Goal: Task Accomplishment & Management: Use online tool/utility

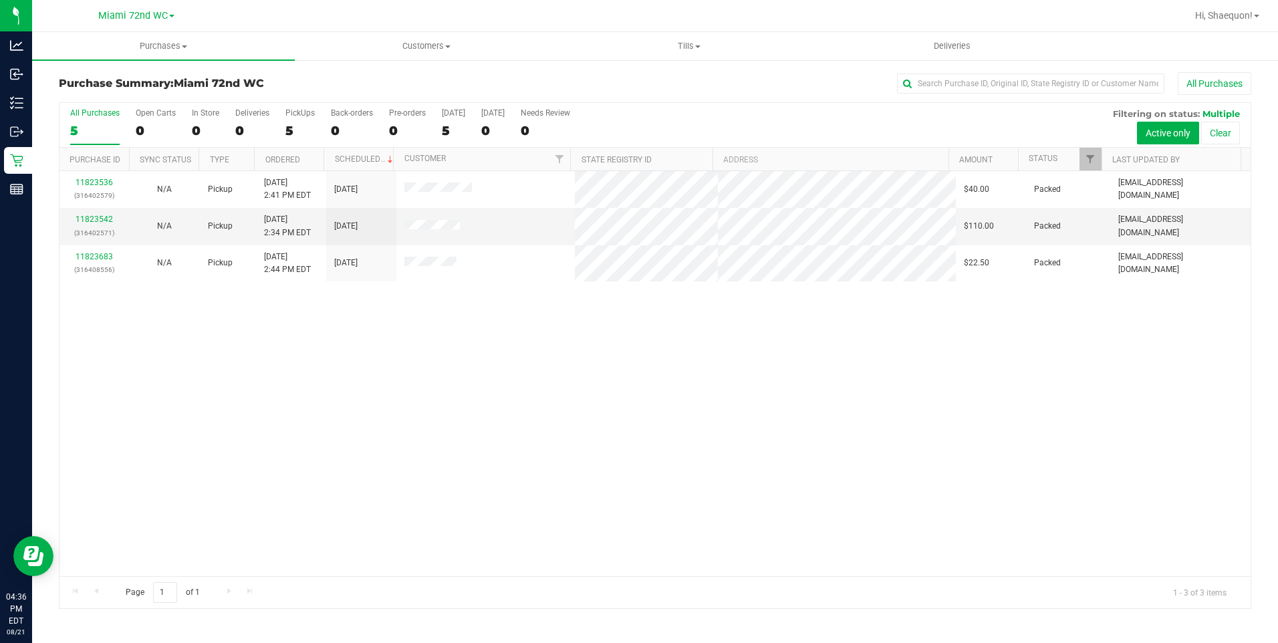
click at [787, 484] on div "11823536 (316402579) N/A Pickup [DATE] 2:41 PM EDT 8/21/2025 $40.00 Packed [EMA…" at bounding box center [654, 373] width 1191 height 405
click at [343, 378] on div "11823536 (316402579) N/A Pickup [DATE] 2:41 PM EDT 8/21/2025 $40.00 Packed [EMA…" at bounding box center [654, 373] width 1191 height 405
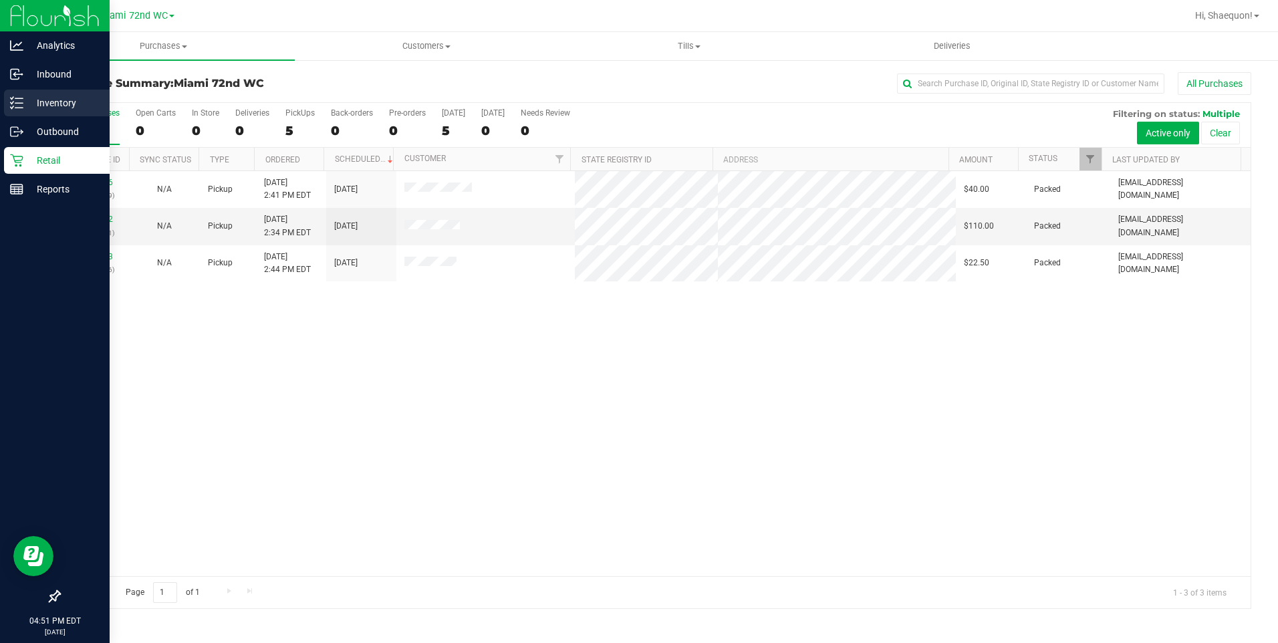
click at [51, 109] on p "Inventory" at bounding box center [63, 103] width 80 height 16
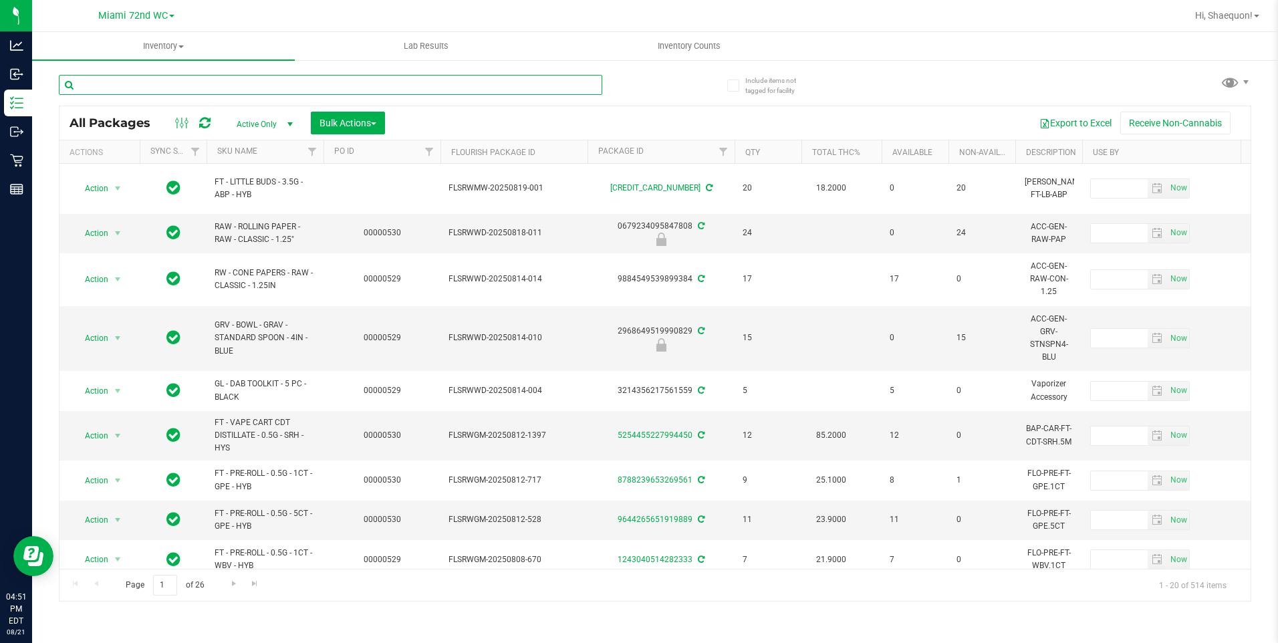
click at [134, 92] on input "text" at bounding box center [330, 85] width 543 height 20
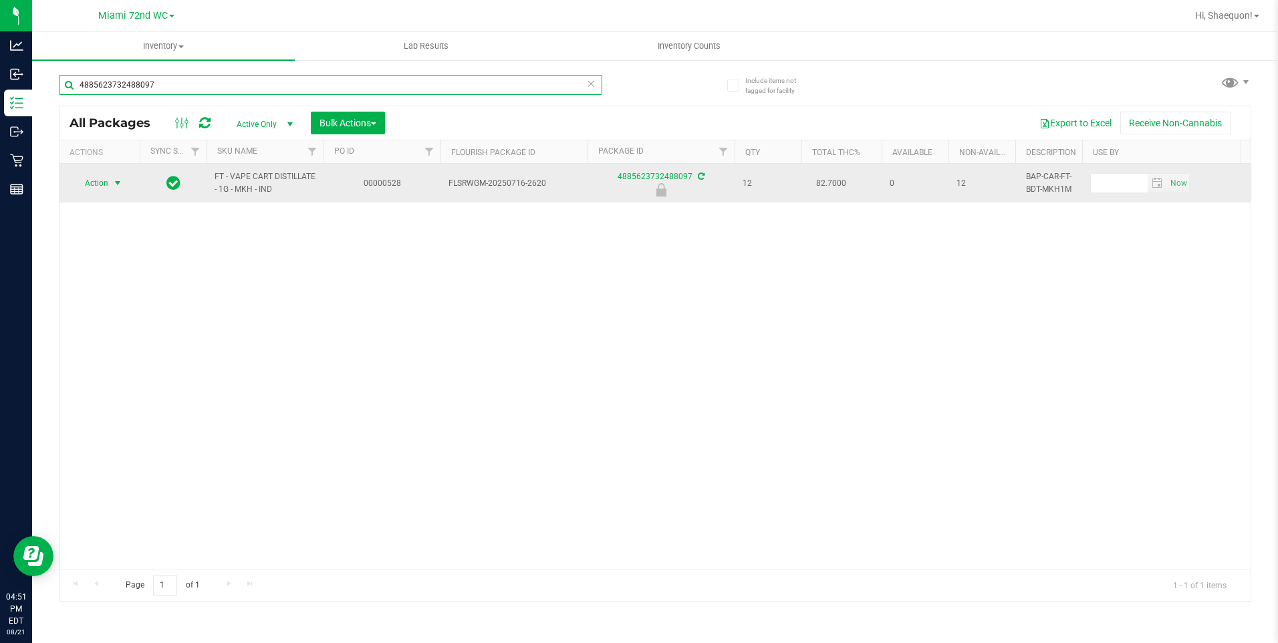
type input "4885623732488097"
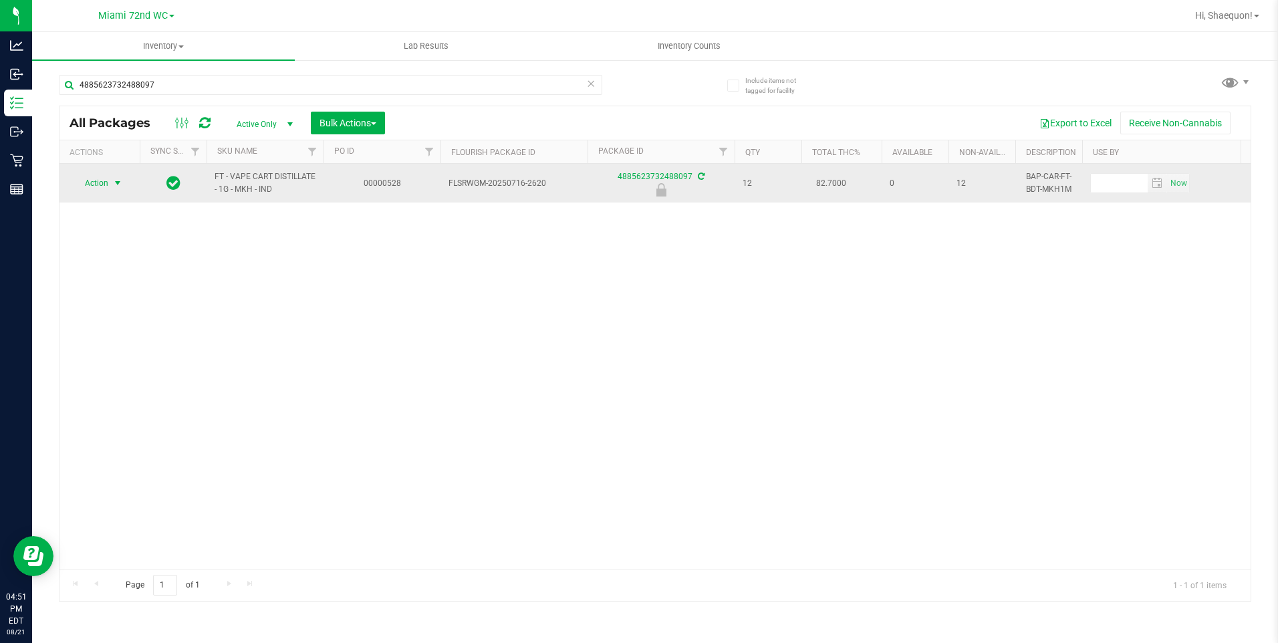
click at [118, 180] on span "select" at bounding box center [117, 183] width 11 height 11
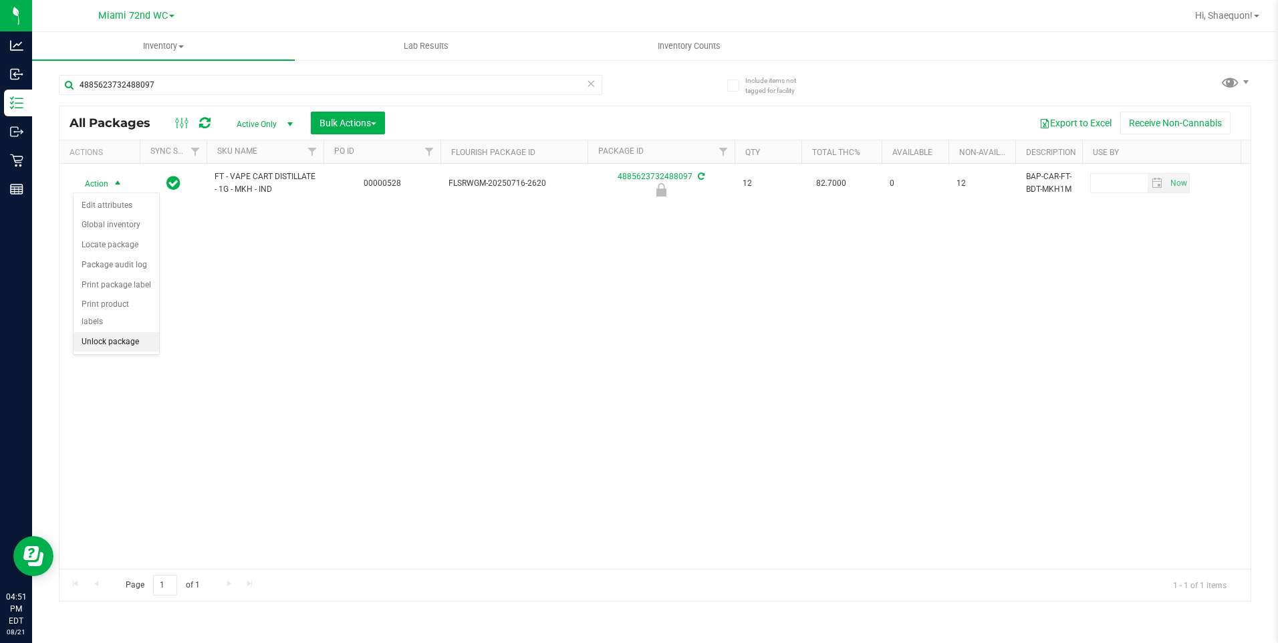
click at [118, 332] on li "Unlock package" at bounding box center [117, 342] width 86 height 20
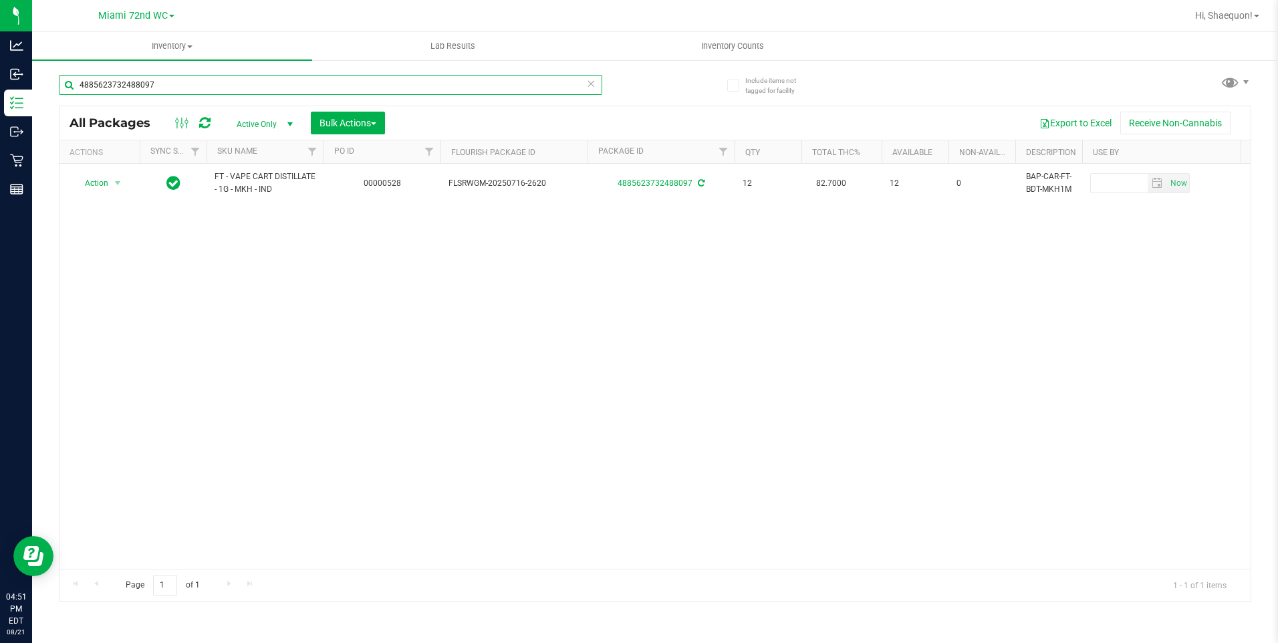
drag, startPoint x: 202, startPoint y: 87, endPoint x: 57, endPoint y: 87, distance: 145.7
click at [57, 87] on div "Include items not tagged for facility 4885623732488097 All Packages Active Only…" at bounding box center [655, 263] width 1246 height 408
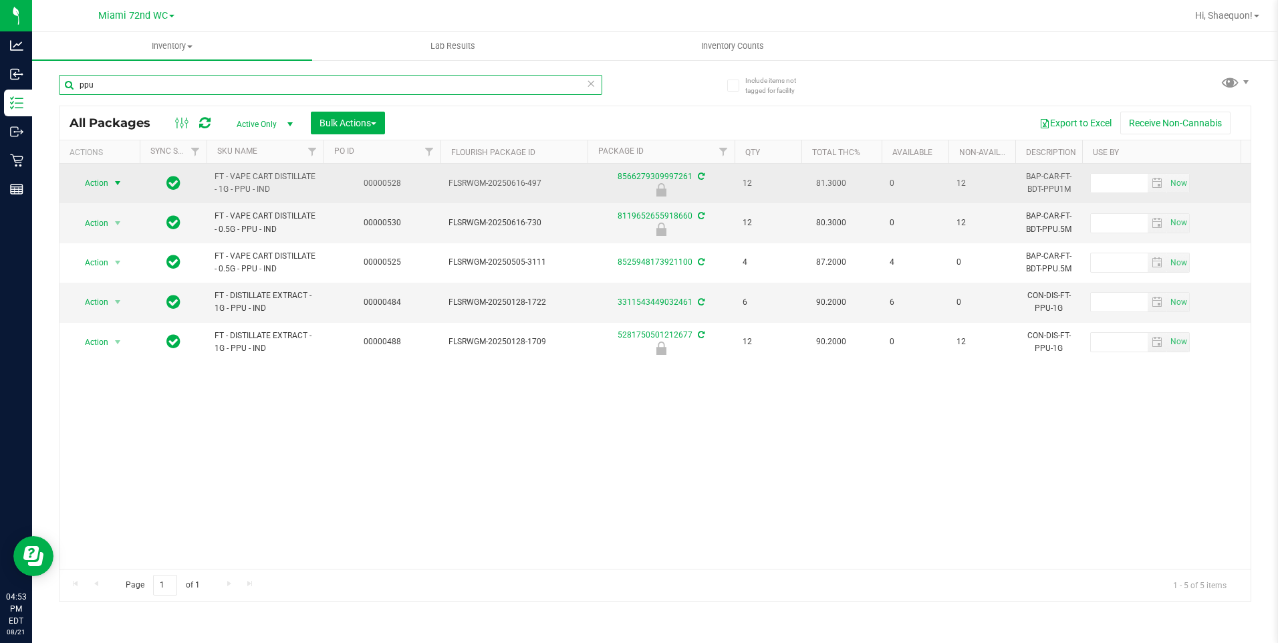
type input "ppu"
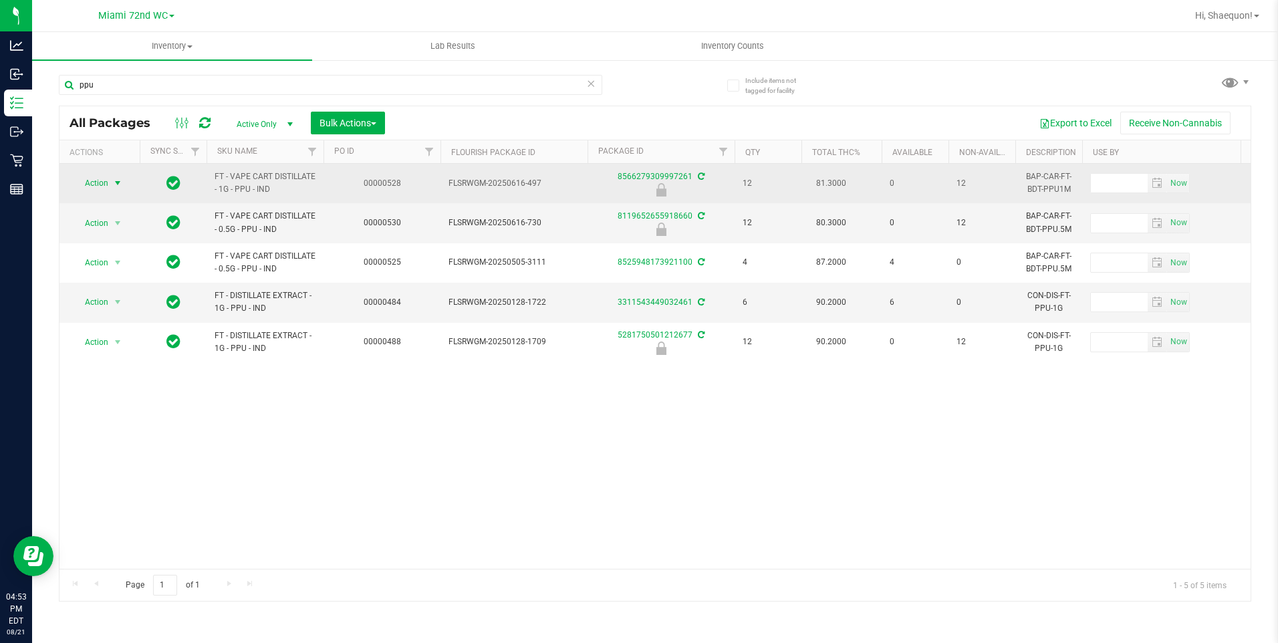
click at [116, 184] on span "select" at bounding box center [117, 183] width 11 height 11
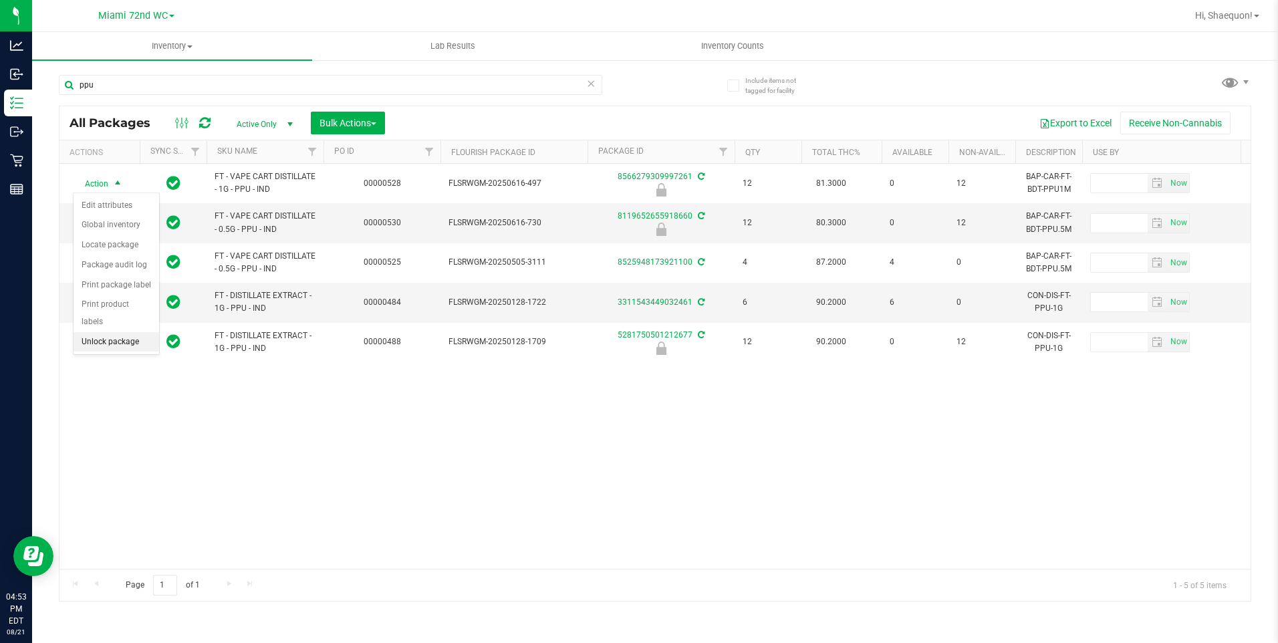
click at [137, 332] on li "Unlock package" at bounding box center [117, 342] width 86 height 20
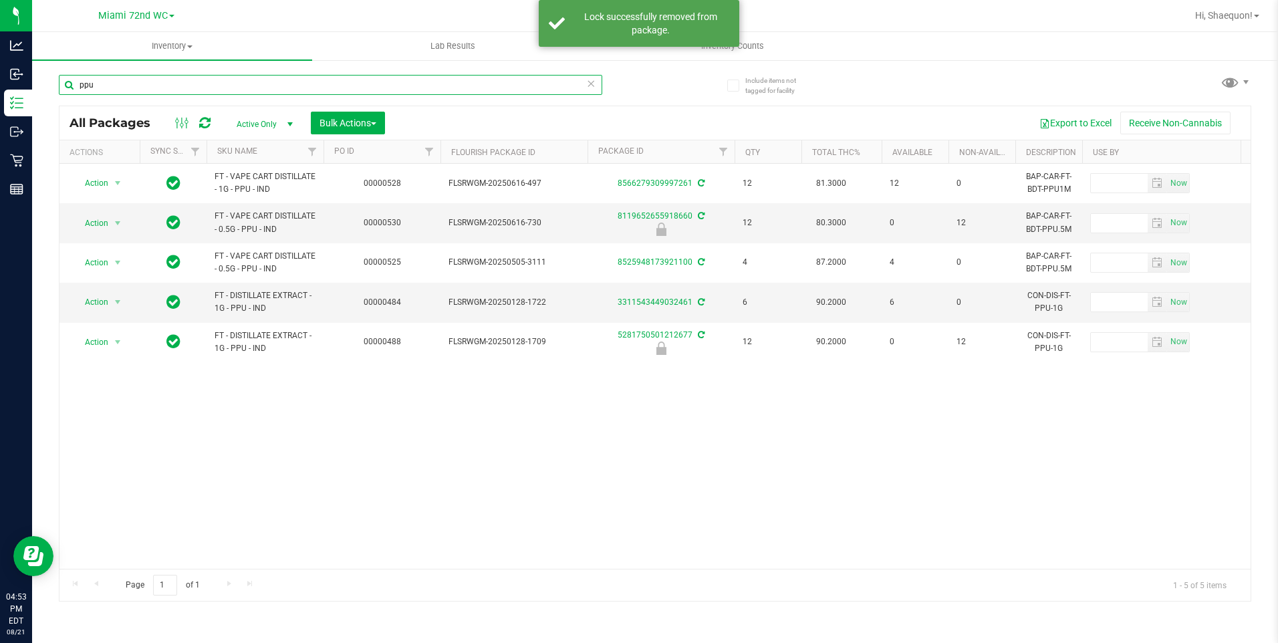
drag, startPoint x: 156, startPoint y: 86, endPoint x: 65, endPoint y: 98, distance: 91.6
click at [65, 98] on div "ppu" at bounding box center [330, 90] width 543 height 31
